Goal: Find contact information: Find contact information

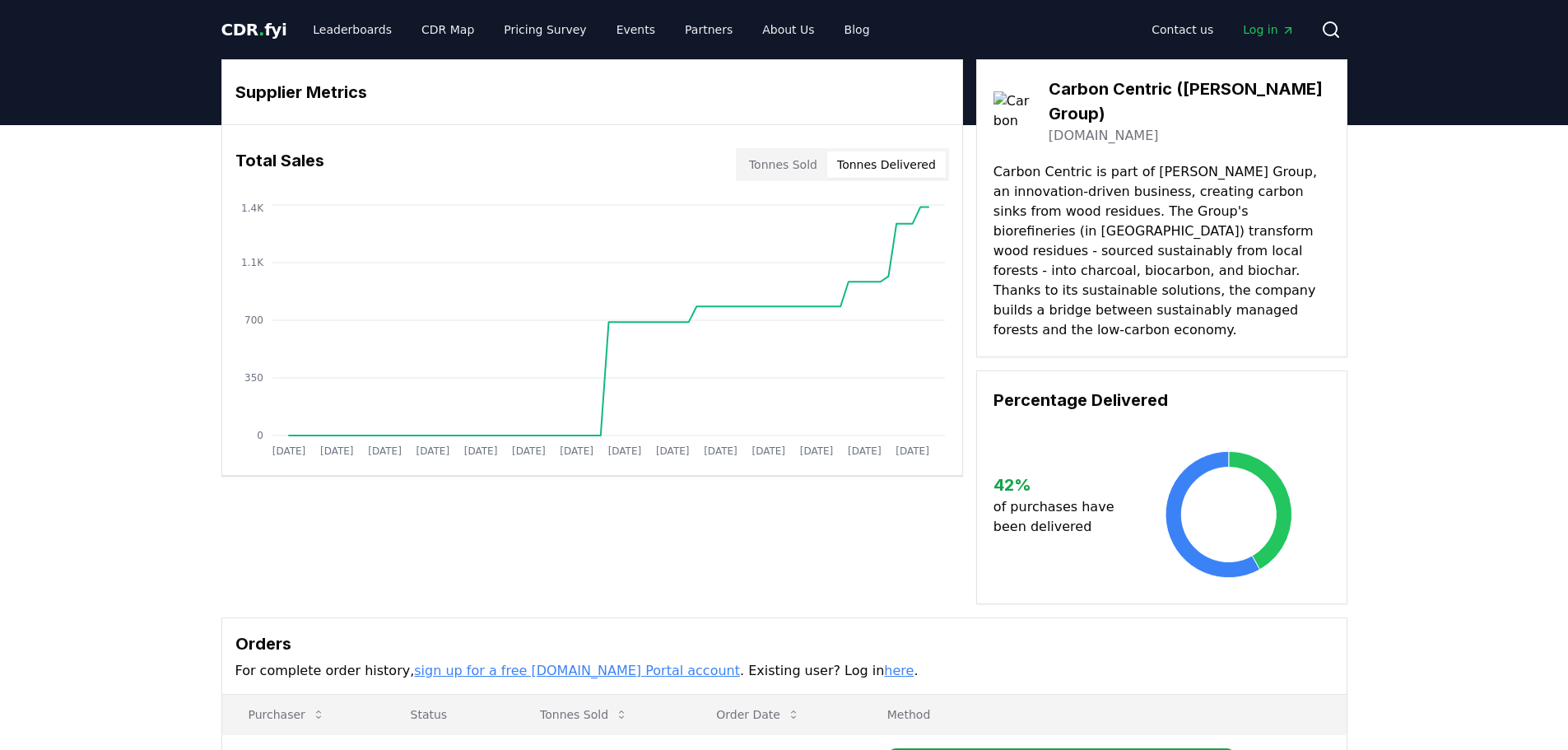
click at [911, 163] on button "Tonnes Delivered" at bounding box center [886, 164] width 119 height 26
drag, startPoint x: 1126, startPoint y: 188, endPoint x: 1199, endPoint y: 190, distance: 73.0
click at [1199, 190] on p "Carbon Centric is part of [PERSON_NAME] Group, an innovation-driven business, c…" at bounding box center [1161, 251] width 337 height 178
click at [1160, 218] on p "Carbon Centric is part of [PERSON_NAME] Group, an innovation-driven business, c…" at bounding box center [1161, 251] width 337 height 178
drag, startPoint x: 1137, startPoint y: 226, endPoint x: 1078, endPoint y: 224, distance: 59.0
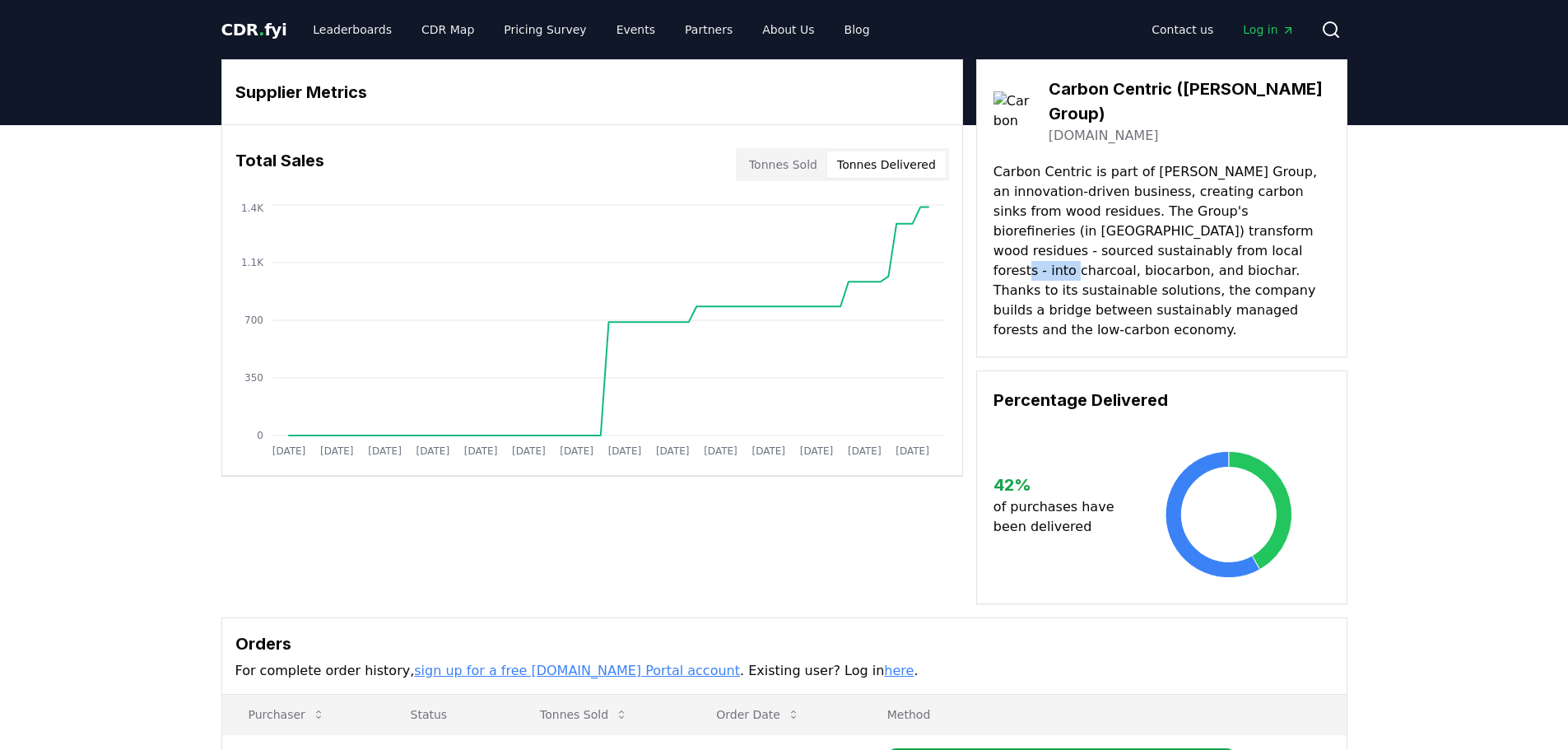
click at [1078, 224] on p "Carbon Centric is part of [PERSON_NAME] Group, an innovation-driven business, c…" at bounding box center [1161, 251] width 337 height 178
click at [1240, 247] on p "Carbon Centric is part of [PERSON_NAME] Group, an innovation-driven business, c…" at bounding box center [1161, 251] width 337 height 178
click at [1126, 126] on link "[DOMAIN_NAME]" at bounding box center [1103, 136] width 110 height 20
drag, startPoint x: 1060, startPoint y: 95, endPoint x: 1315, endPoint y: 94, distance: 255.0
click at [1315, 94] on div "Carbon Centric ([PERSON_NAME] Group) [DOMAIN_NAME]" at bounding box center [1161, 111] width 337 height 69
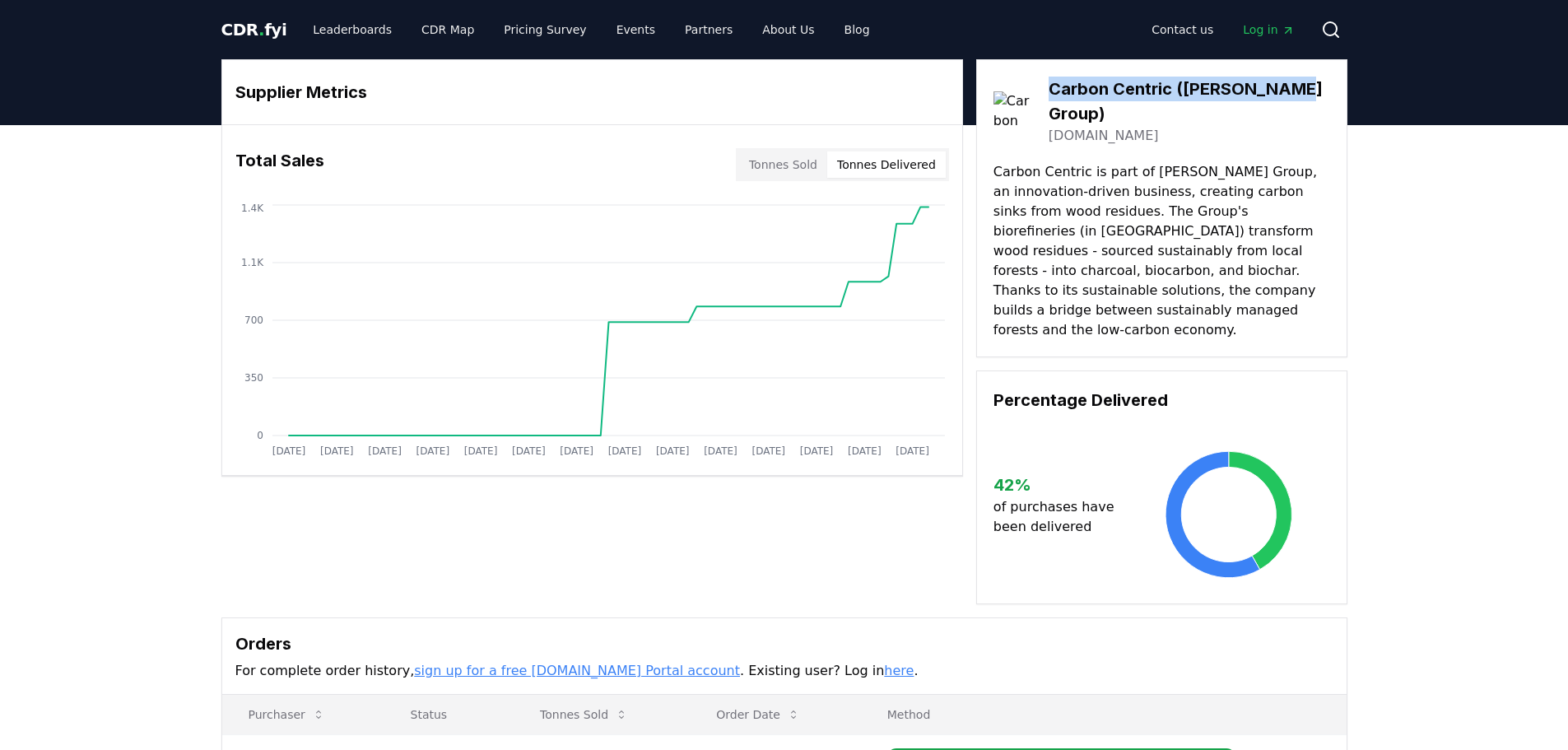
copy h3 "Carbon Centric ([PERSON_NAME] Group)"
drag, startPoint x: 1029, startPoint y: 143, endPoint x: 1085, endPoint y: 4, distance: 149.9
click at [1030, 162] on p "Carbon Centric is part of [PERSON_NAME] Group, an innovation-driven business, c…" at bounding box center [1161, 251] width 337 height 178
